Goal: Information Seeking & Learning: Learn about a topic

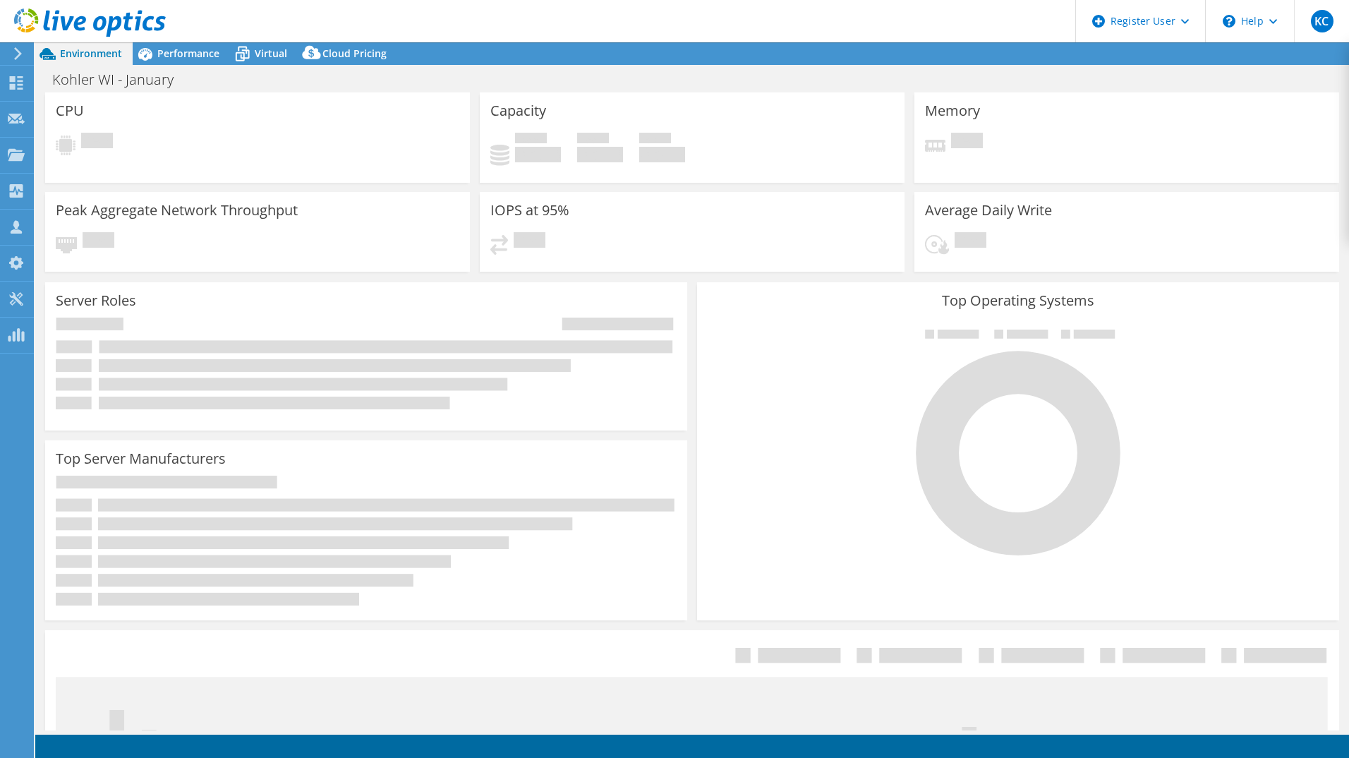
select select "USEast"
select select "USD"
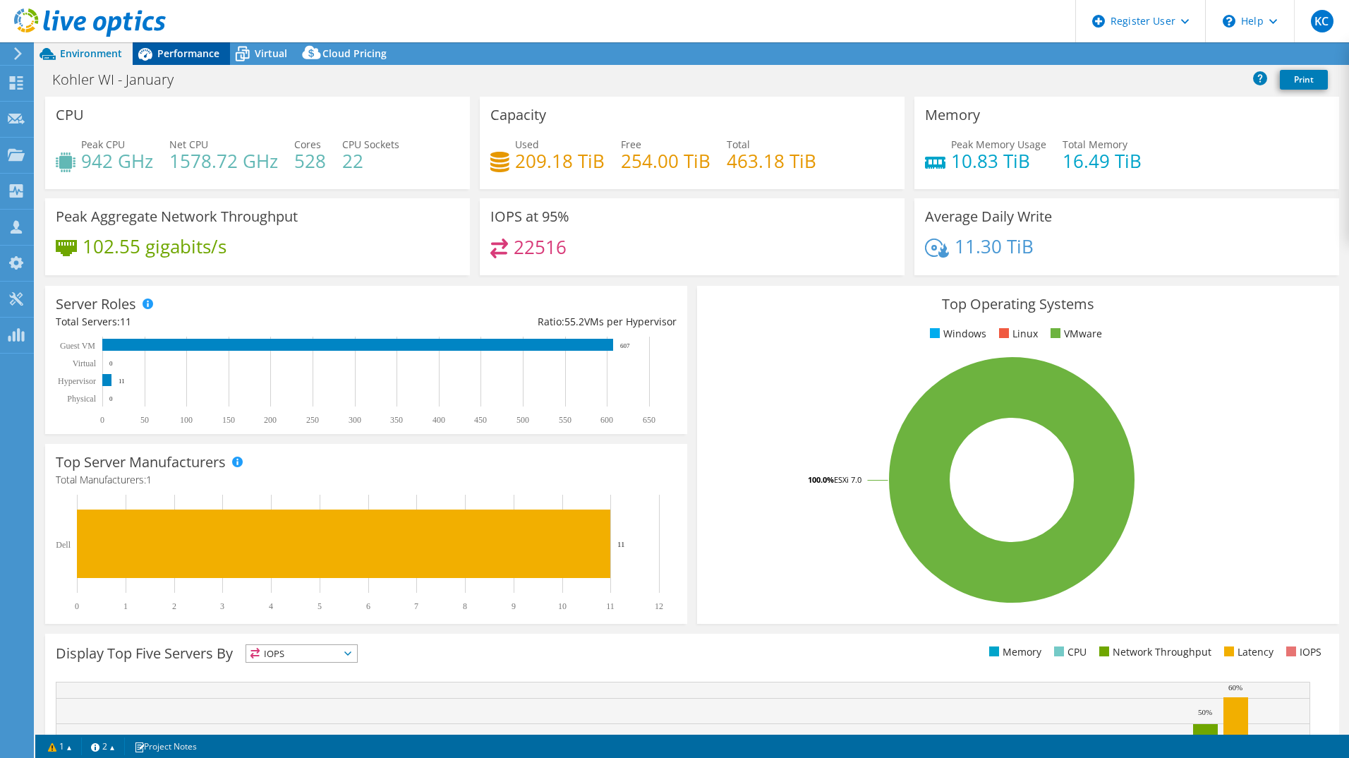
click at [170, 49] on span "Performance" at bounding box center [188, 53] width 62 height 13
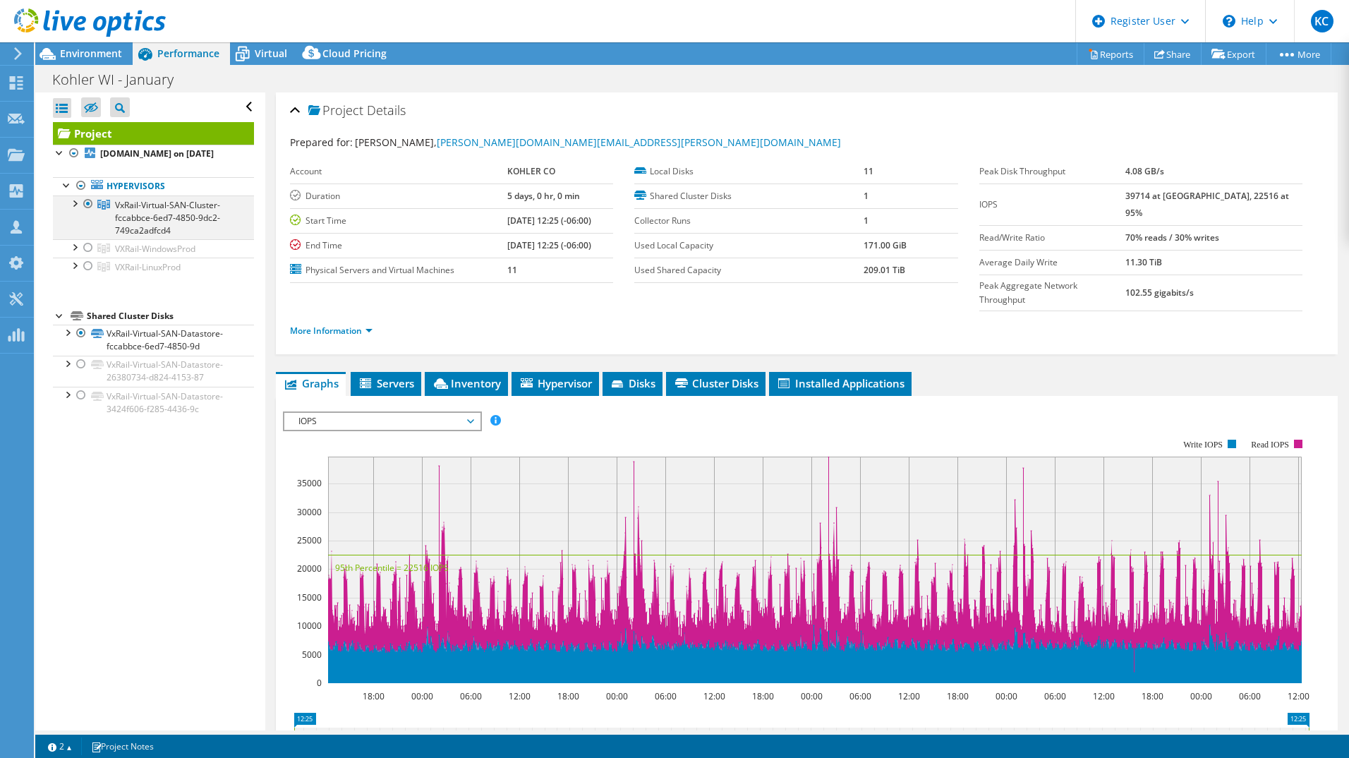
click at [73, 210] on div at bounding box center [74, 202] width 14 height 14
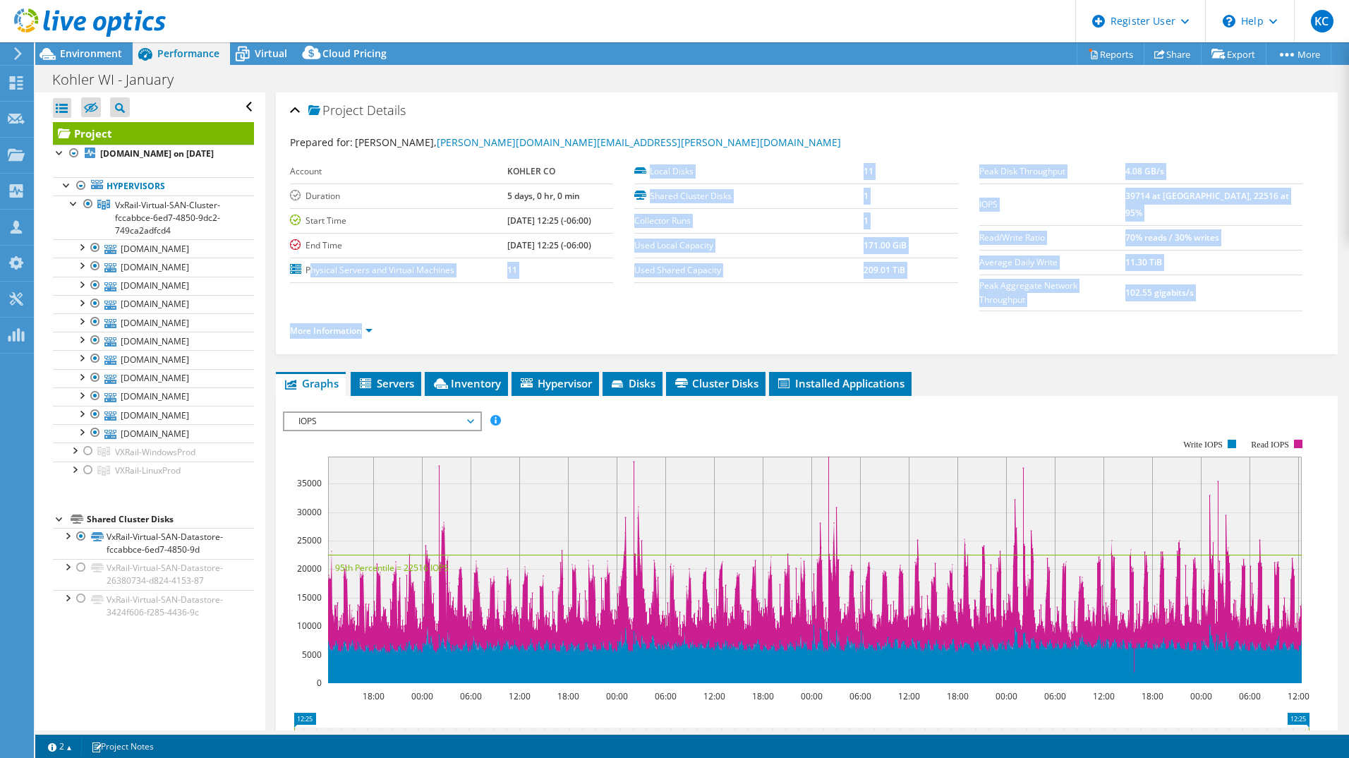
drag, startPoint x: 308, startPoint y: 272, endPoint x: 544, endPoint y: 288, distance: 236.2
click at [544, 288] on section "Prepared for: [PERSON_NAME], [PERSON_NAME][DOMAIN_NAME][EMAIL_ADDRESS][PERSON_N…" at bounding box center [807, 243] width 1034 height 216
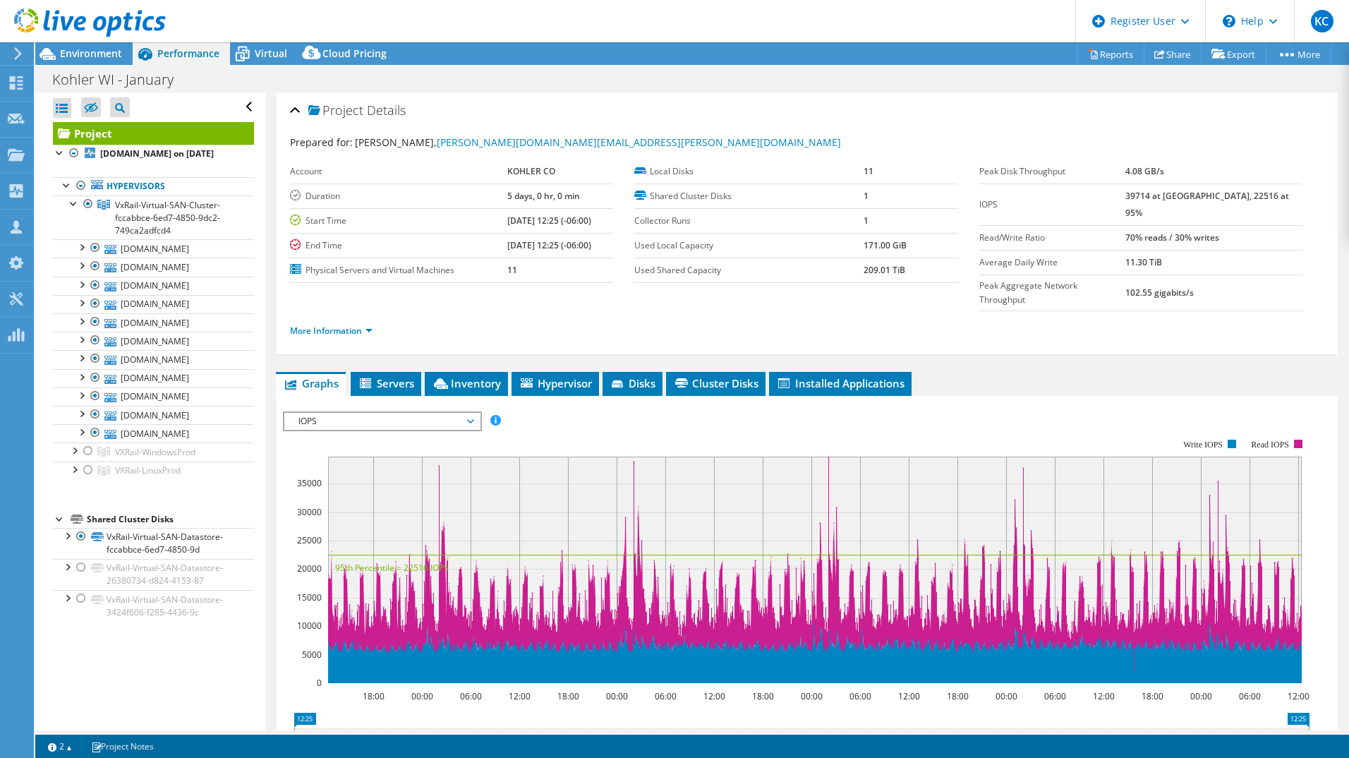
drag, startPoint x: 544, startPoint y: 288, endPoint x: 493, endPoint y: 307, distance: 54.3
click at [493, 320] on ul "More Information" at bounding box center [807, 329] width 1034 height 19
click at [96, 53] on span "Environment" at bounding box center [91, 53] width 62 height 13
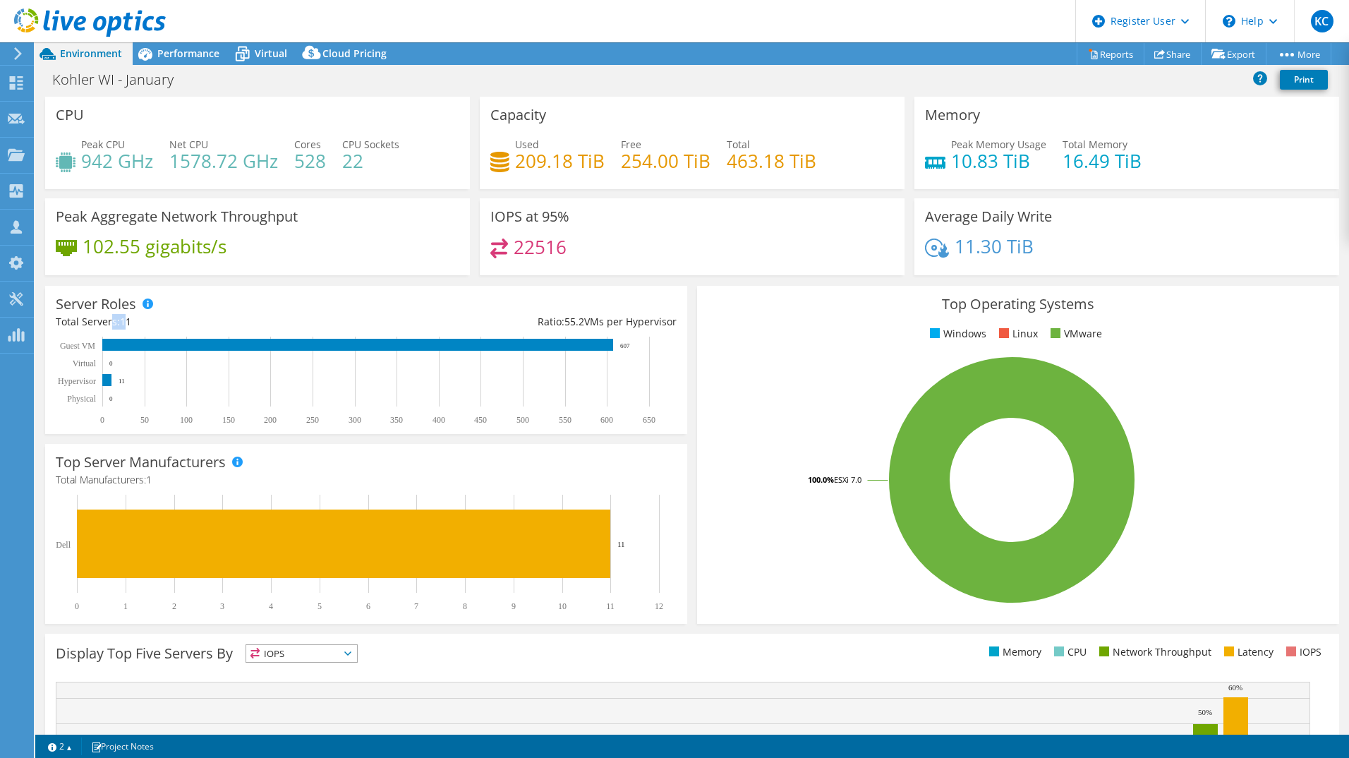
drag, startPoint x: 128, startPoint y: 320, endPoint x: 112, endPoint y: 322, distance: 15.8
click at [112, 322] on div "Total Servers: 11" at bounding box center [211, 322] width 310 height 16
drag, startPoint x: 112, startPoint y: 322, endPoint x: 149, endPoint y: 320, distance: 36.8
click at [149, 320] on div "Total Servers: 11" at bounding box center [211, 322] width 310 height 16
